Goal: Information Seeking & Learning: Compare options

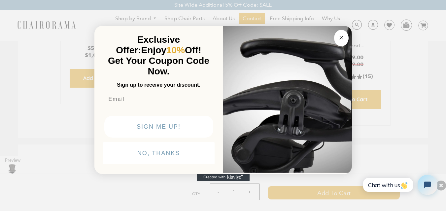
scroll to position [2492, 0]
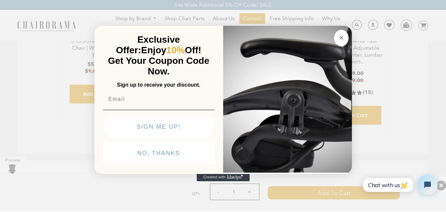
click at [347, 42] on button "Close dialog" at bounding box center [341, 38] width 15 height 17
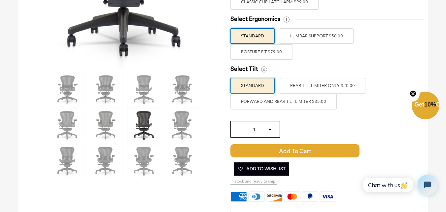
scroll to position [198, 0]
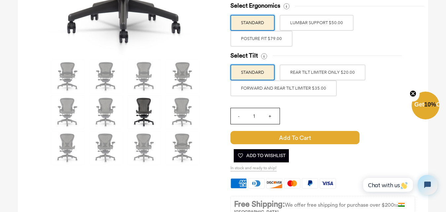
click at [306, 73] on label "REAR TILT LIMITER ONLY $20.00" at bounding box center [323, 72] width 86 height 16
click at [0, 0] on input "REAR TILT LIMITER ONLY $20.00" at bounding box center [0, 0] width 0 height 0
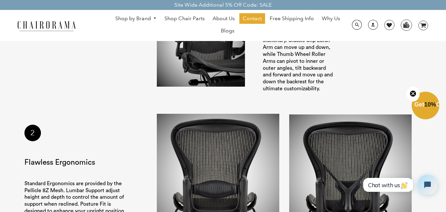
scroll to position [661, 0]
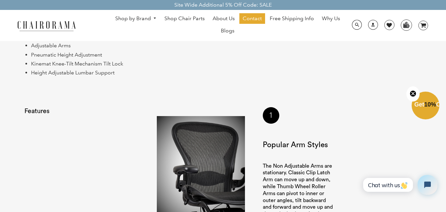
click at [216, 159] on img at bounding box center [201, 167] width 88 height 103
click at [217, 176] on img at bounding box center [201, 167] width 88 height 103
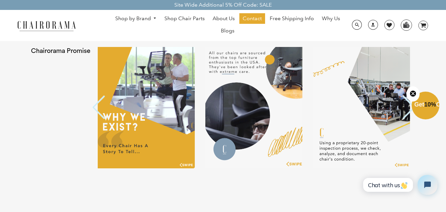
scroll to position [1288, 0]
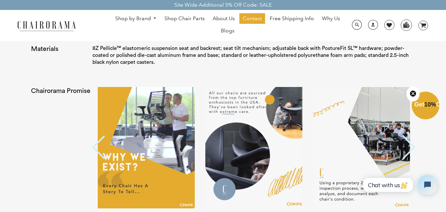
click at [101, 149] on button "Previous" at bounding box center [98, 147] width 13 height 25
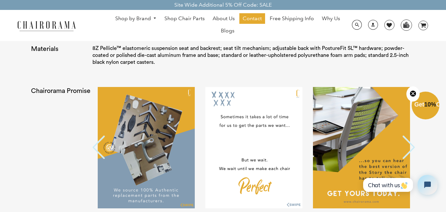
click at [101, 149] on button "Previous" at bounding box center [98, 147] width 13 height 25
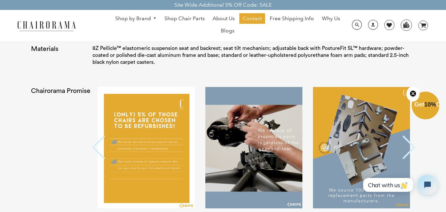
click at [101, 149] on button "Previous" at bounding box center [98, 147] width 13 height 25
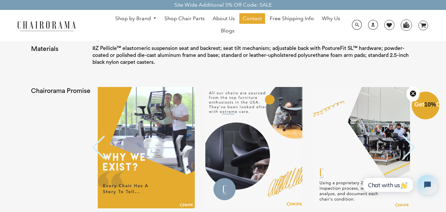
click at [246, 139] on img at bounding box center [253, 147] width 97 height 121
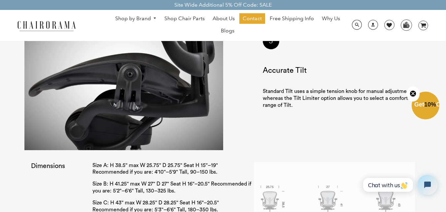
scroll to position [958, 0]
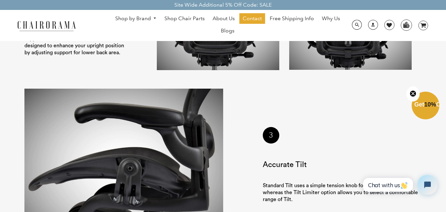
click at [414, 92] on circle "Close teaser" at bounding box center [413, 93] width 6 height 6
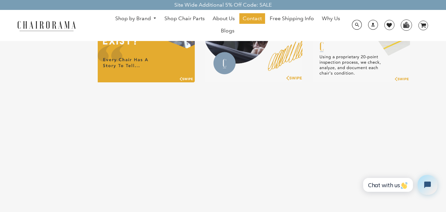
scroll to position [1354, 0]
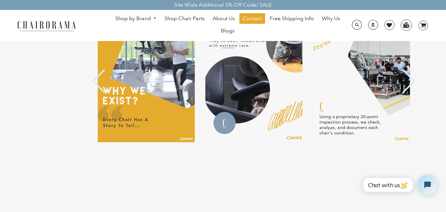
click at [409, 82] on button "Next" at bounding box center [408, 81] width 13 height 25
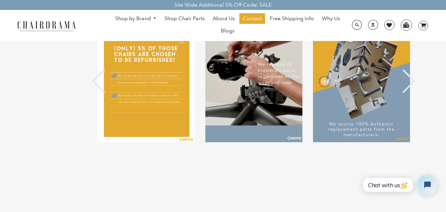
click at [409, 82] on button "Next" at bounding box center [408, 81] width 13 height 25
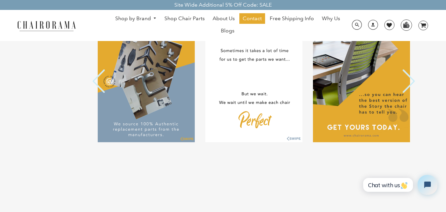
click at [409, 82] on button "Next" at bounding box center [408, 81] width 13 height 25
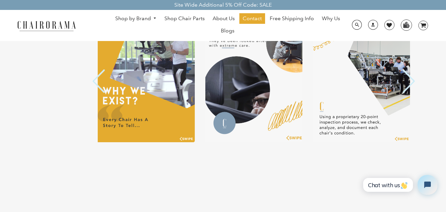
scroll to position [1288, 0]
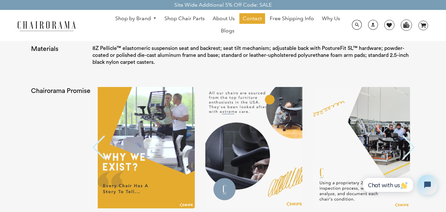
click at [409, 150] on button "Next" at bounding box center [408, 147] width 13 height 25
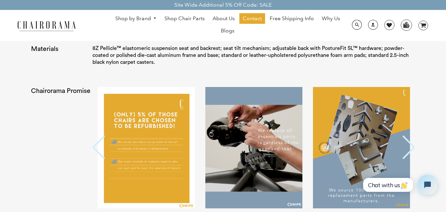
click at [409, 150] on button "Next" at bounding box center [408, 147] width 13 height 25
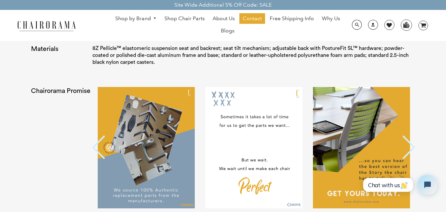
scroll to position [1321, 0]
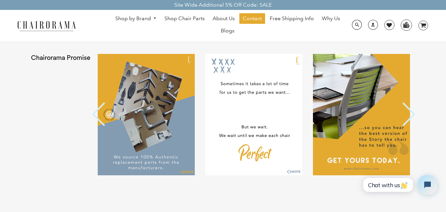
click at [370, 146] on img at bounding box center [361, 114] width 97 height 121
click at [335, 96] on img at bounding box center [361, 114] width 97 height 121
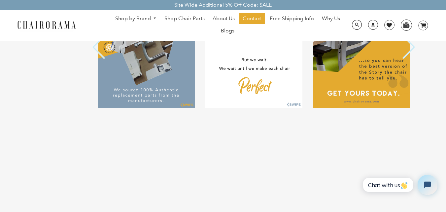
scroll to position [1387, 0]
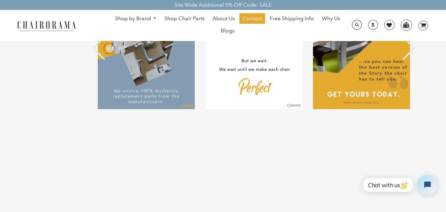
click at [410, 54] on button "Next" at bounding box center [408, 48] width 13 height 25
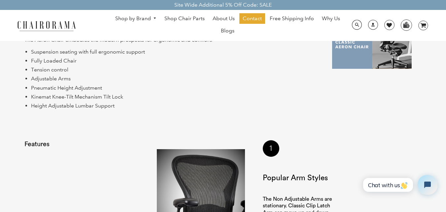
scroll to position [727, 0]
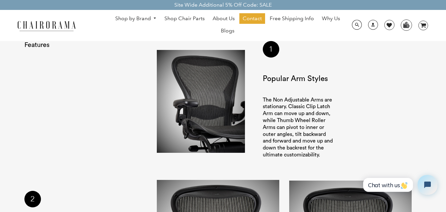
click at [234, 124] on img at bounding box center [201, 101] width 88 height 103
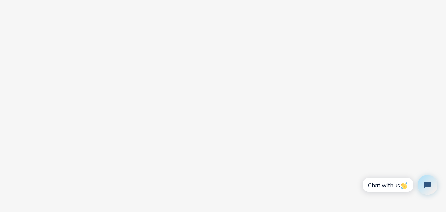
scroll to position [1718, 0]
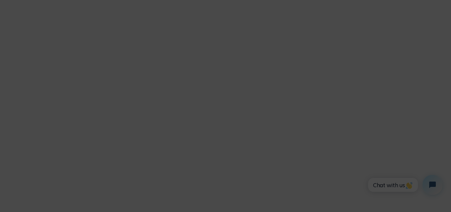
scroll to position [1724, 0]
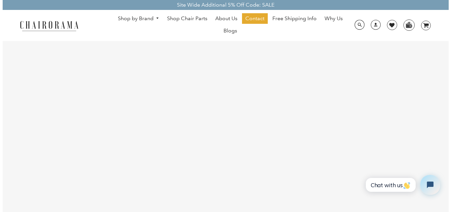
scroll to position [1452, 0]
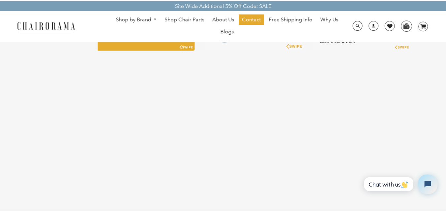
scroll to position [1452, 0]
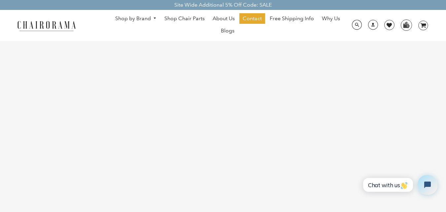
scroll to position [1747, 0]
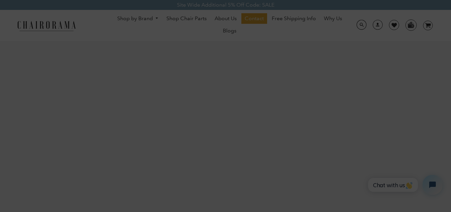
scroll to position [1753, 0]
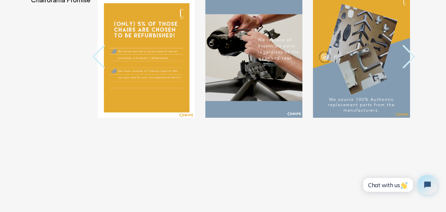
scroll to position [1382, 0]
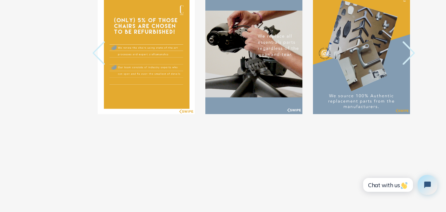
click at [94, 50] on button "Previous" at bounding box center [98, 53] width 13 height 25
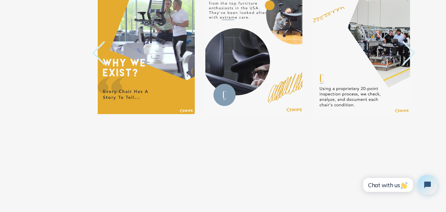
click at [94, 50] on button "Previous" at bounding box center [98, 53] width 13 height 25
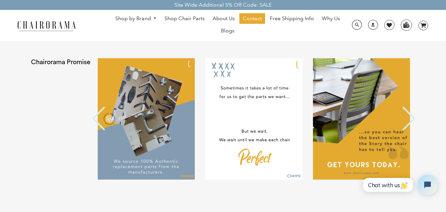
scroll to position [1316, 0]
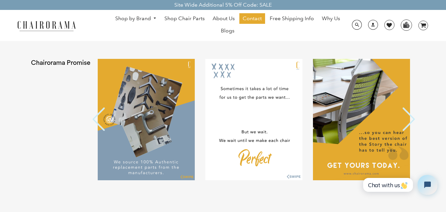
click at [415, 120] on button "Next" at bounding box center [408, 119] width 13 height 25
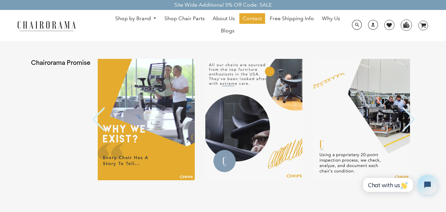
click at [415, 120] on button "Next" at bounding box center [408, 119] width 13 height 25
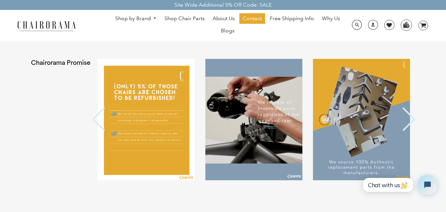
click at [95, 126] on button "Previous" at bounding box center [98, 119] width 13 height 25
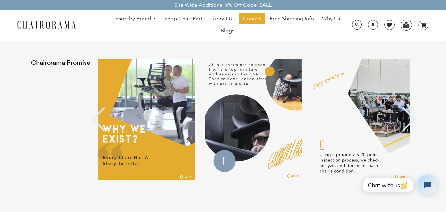
click at [91, 119] on div "Chairorama Promise Previous Next" at bounding box center [222, 124] width 397 height 145
click at [413, 120] on button "Next" at bounding box center [408, 119] width 13 height 25
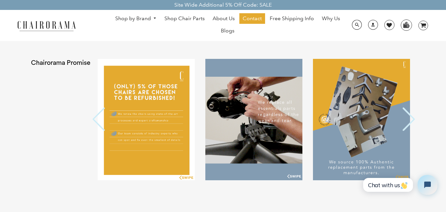
click at [413, 120] on button "Next" at bounding box center [408, 119] width 13 height 25
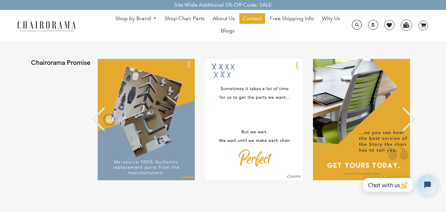
click at [413, 120] on button "Next" at bounding box center [408, 119] width 13 height 25
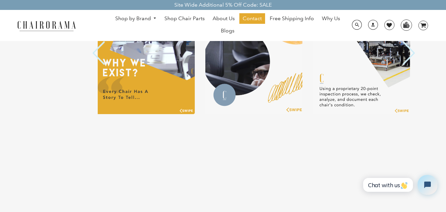
scroll to position [1283, 0]
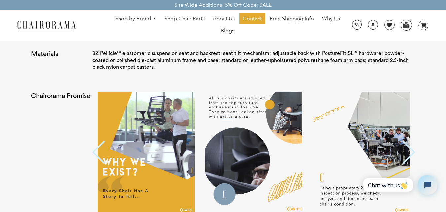
click at [404, 158] on button "Next" at bounding box center [408, 152] width 13 height 25
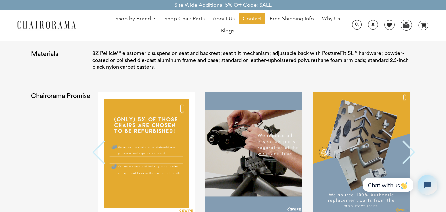
click at [405, 158] on button "Next" at bounding box center [408, 152] width 13 height 25
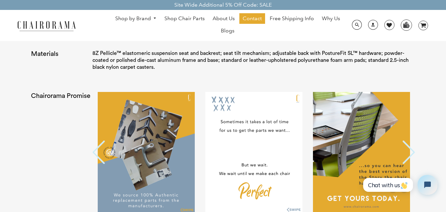
click at [405, 158] on button "Next" at bounding box center [408, 152] width 13 height 25
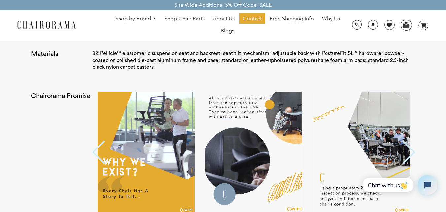
click at [405, 158] on button "Next" at bounding box center [408, 152] width 13 height 25
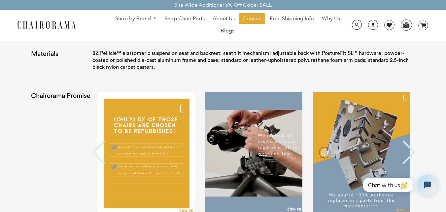
click at [405, 158] on button "Next" at bounding box center [408, 152] width 13 height 25
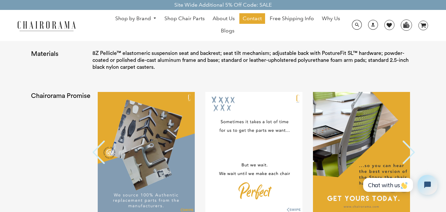
click at [405, 158] on button "Next" at bounding box center [408, 152] width 13 height 25
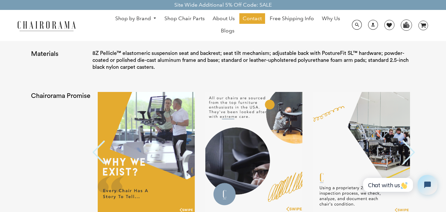
click at [405, 158] on button "Next" at bounding box center [408, 152] width 13 height 25
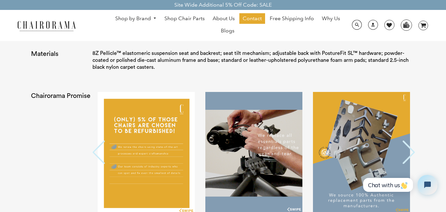
click at [405, 158] on button "Next" at bounding box center [408, 152] width 13 height 25
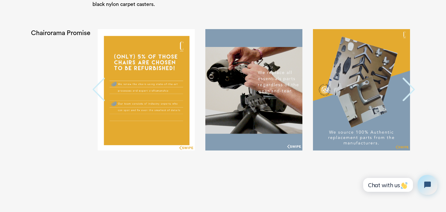
scroll to position [1349, 0]
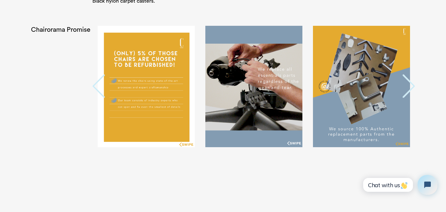
click at [138, 98] on img at bounding box center [146, 86] width 97 height 121
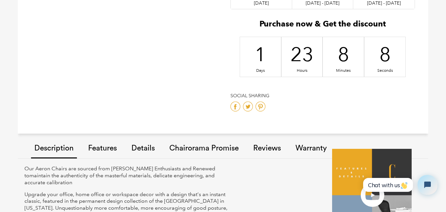
scroll to position [557, 0]
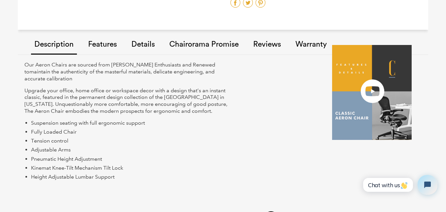
click at [100, 47] on link "Features" at bounding box center [102, 44] width 35 height 37
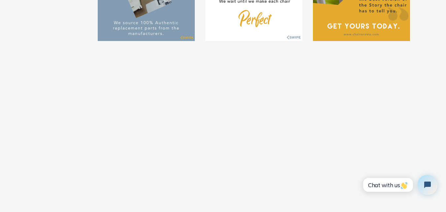
scroll to position [1587, 0]
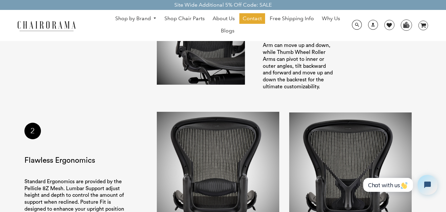
click at [268, 183] on img at bounding box center [218, 173] width 123 height 122
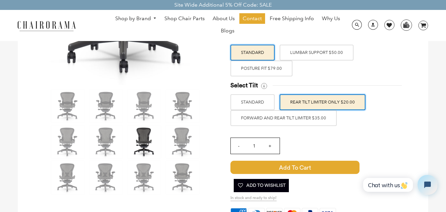
scroll to position [167, 0]
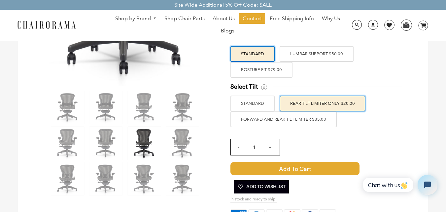
click at [152, 18] on span "DesktopNavigation" at bounding box center [154, 18] width 6 height 4
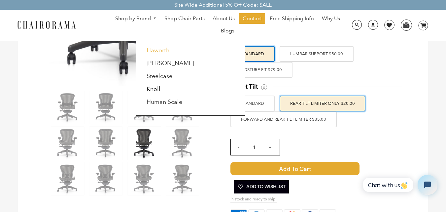
click at [159, 49] on link "Haworth" at bounding box center [158, 50] width 23 height 7
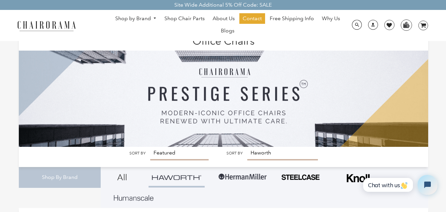
click at [143, 18] on link "Shop by Brand" at bounding box center [136, 19] width 48 height 10
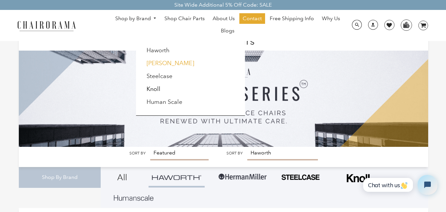
click at [163, 67] on link "[PERSON_NAME]" at bounding box center [171, 62] width 48 height 7
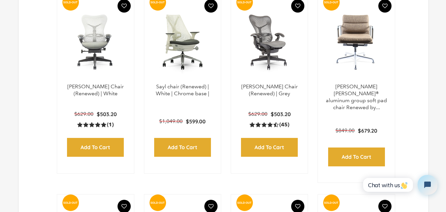
click at [202, 64] on img at bounding box center [182, 42] width 63 height 83
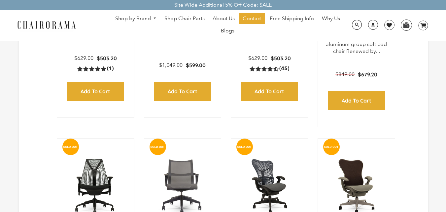
scroll to position [516, 0]
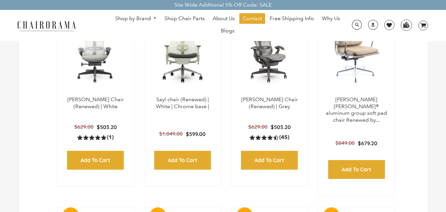
click at [360, 78] on img at bounding box center [356, 55] width 63 height 83
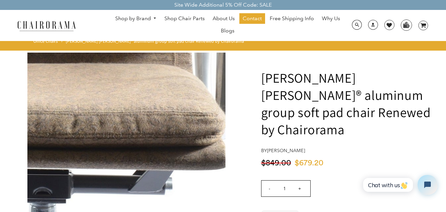
drag, startPoint x: 133, startPoint y: 133, endPoint x: 149, endPoint y: 154, distance: 26.2
click at [149, 154] on img at bounding box center [126, 152] width 198 height 198
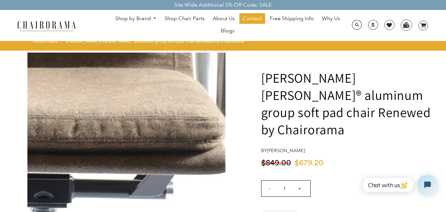
click at [150, 148] on img at bounding box center [126, 152] width 198 height 198
